Goal: Transaction & Acquisition: Purchase product/service

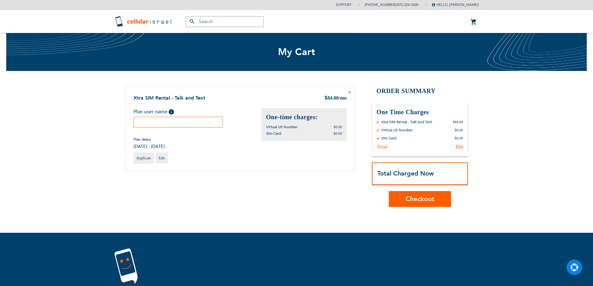
click at [140, 123] on input "text" at bounding box center [179, 122] width 90 height 11
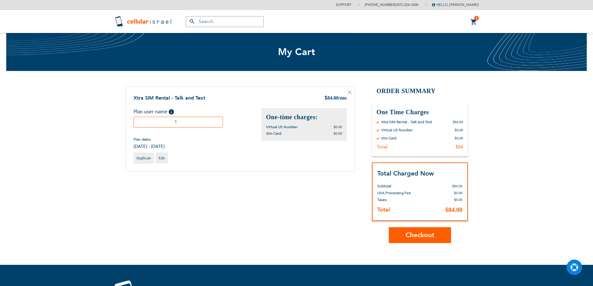
type input "1"
click at [413, 232] on span "Checkout" at bounding box center [420, 235] width 29 height 9
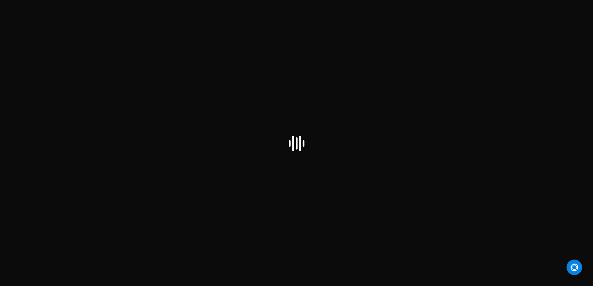
checkbox input "false"
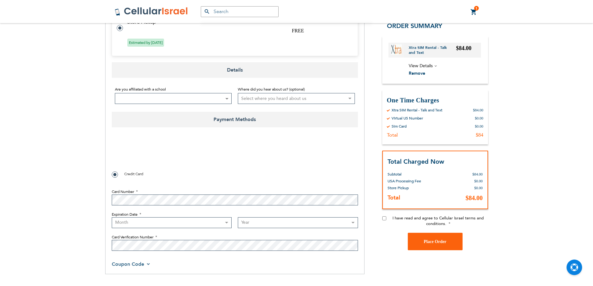
scroll to position [249, 0]
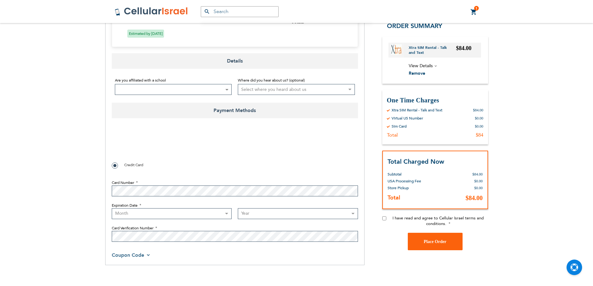
click at [267, 208] on select "Year 2025 2026 2027 2028 2029 2030 2031 2032 2033 2034 2035 2036 2037 2038 2039…" at bounding box center [298, 213] width 120 height 11
click at [206, 208] on select "Month 01 - January 02 - February 03 - March 04 - April 05 - May 06 - June 07 - …" at bounding box center [172, 213] width 120 height 11
click at [267, 208] on select "Year 2025 2026 2027 2028 2029 2030 2031 2032 2033 2034 2035 2036 2037 2038 2039…" at bounding box center [298, 213] width 120 height 11
click at [224, 208] on select "Month 01 - January 02 - February 03 - March 04 - April 05 - May 06 - June 07 - …" at bounding box center [172, 213] width 120 height 11
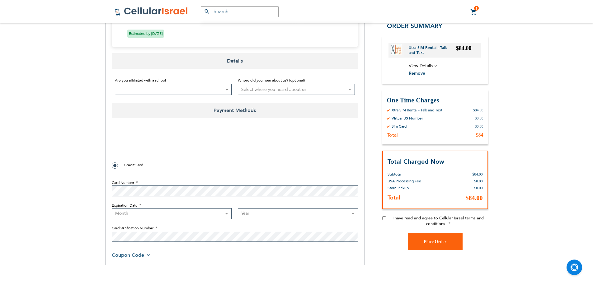
drag, startPoint x: 267, startPoint y: 189, endPoint x: 263, endPoint y: 189, distance: 4.0
click at [266, 208] on select "Year 2025 2026 2027 2028 2029 2030 2031 2032 2033 2034 2035 2036 2037 2038 2039…" at bounding box center [298, 213] width 120 height 11
click at [200, 208] on select "Month 01 - January 02 - February 03 - March 04 - April 05 - May 06 - June 07 - …" at bounding box center [172, 213] width 120 height 11
click at [1, 104] on div "Support (718) 289-0195 / 072-224-3300 Hello, Mordechai Steinberg! My Plans My O…" at bounding box center [296, 68] width 593 height 635
click at [165, 208] on select "Month 01 - January 02 - February 03 - March 04 - April 05 - May 06 - June 07 - …" at bounding box center [172, 213] width 120 height 11
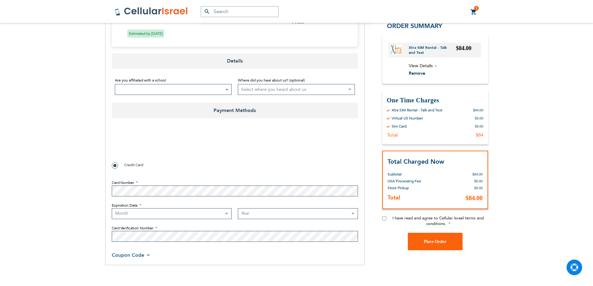
select select "5"
click at [112, 208] on select "Month 01 - January 02 - February 03 - March 04 - April 05 - May 06 - June 07 - …" at bounding box center [172, 213] width 120 height 11
click at [272, 208] on select "Year 2025 2026 2027 2028 2029 2030 2031 2032 2033 2034 2035 2036 2037 2038 2039…" at bounding box center [298, 213] width 120 height 11
select select "2029"
click at [238, 208] on select "Year 2025 2026 2027 2028 2029 2030 2031 2032 2033 2034 2035 2036 2037 2038 2039…" at bounding box center [298, 213] width 120 height 11
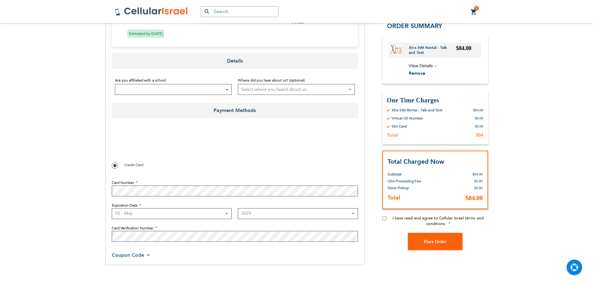
checkbox input "true"
click at [384, 217] on input "I have read and agree to Cellular Israel terms and conditions." at bounding box center [384, 219] width 4 height 4
checkbox input "true"
click at [437, 233] on button "Place Order" at bounding box center [435, 241] width 55 height 17
